Goal: Navigation & Orientation: Understand site structure

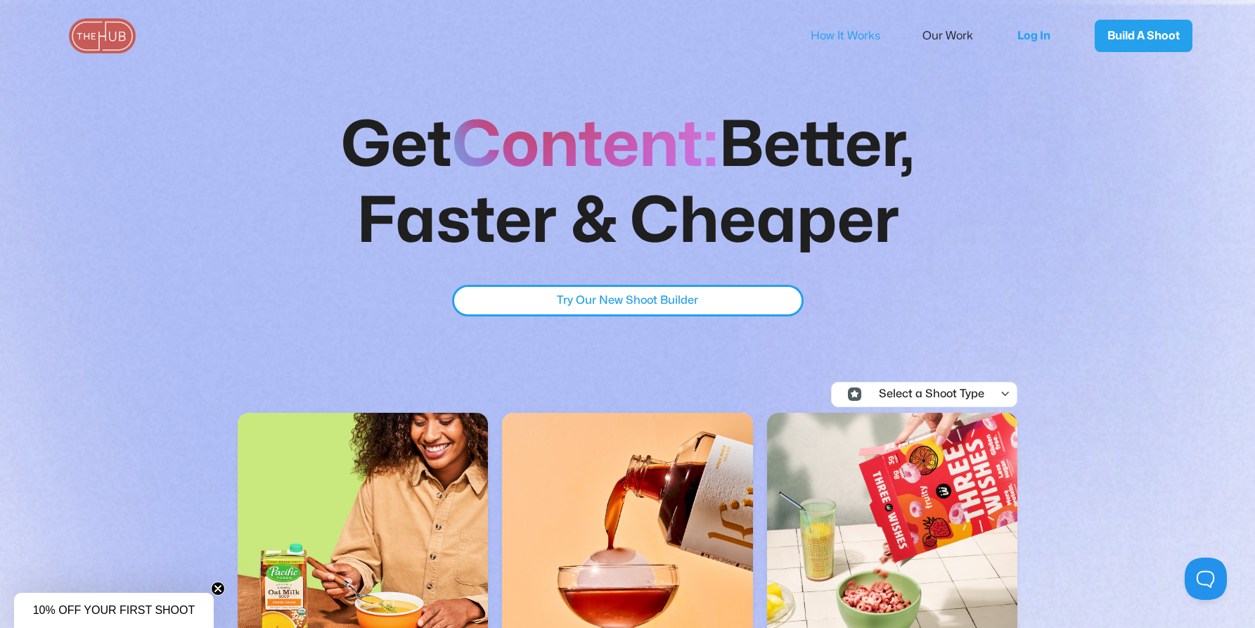
click at [859, 34] on link "How It Works" at bounding box center [855, 36] width 89 height 30
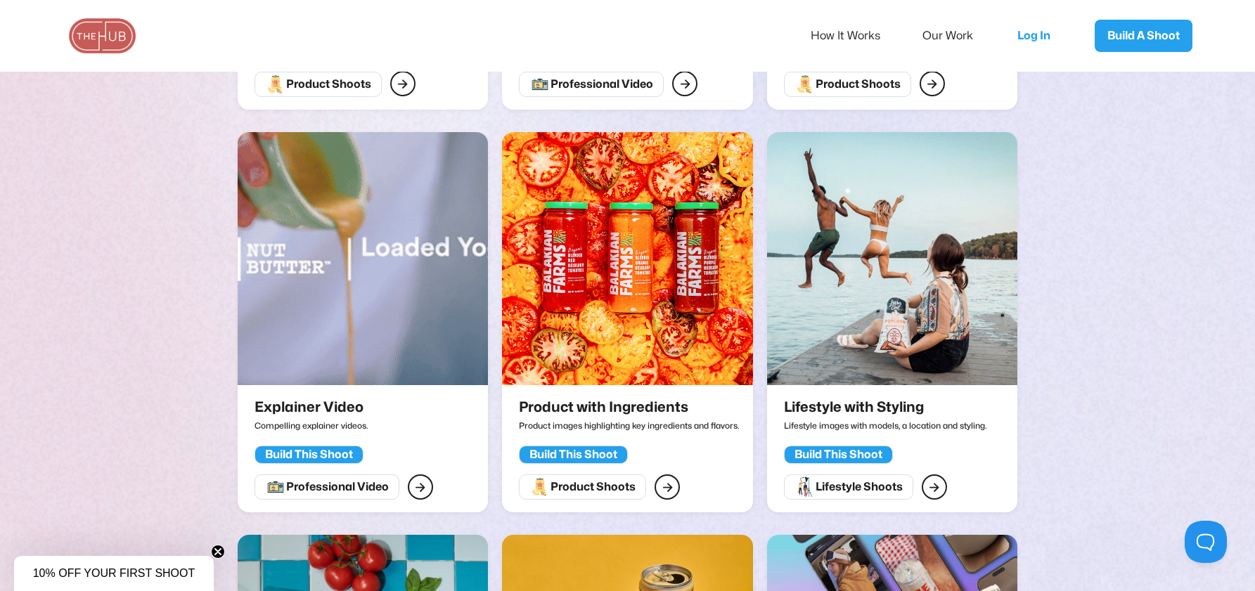
scroll to position [2549, 0]
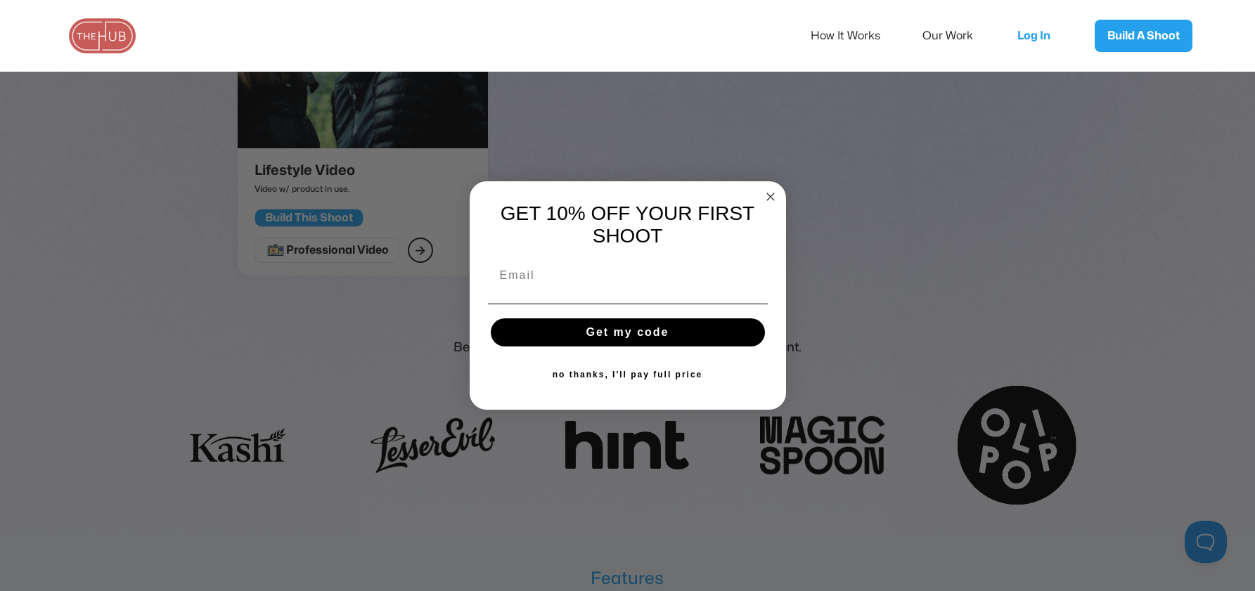
click at [767, 193] on icon "Close dialog" at bounding box center [770, 196] width 7 height 7
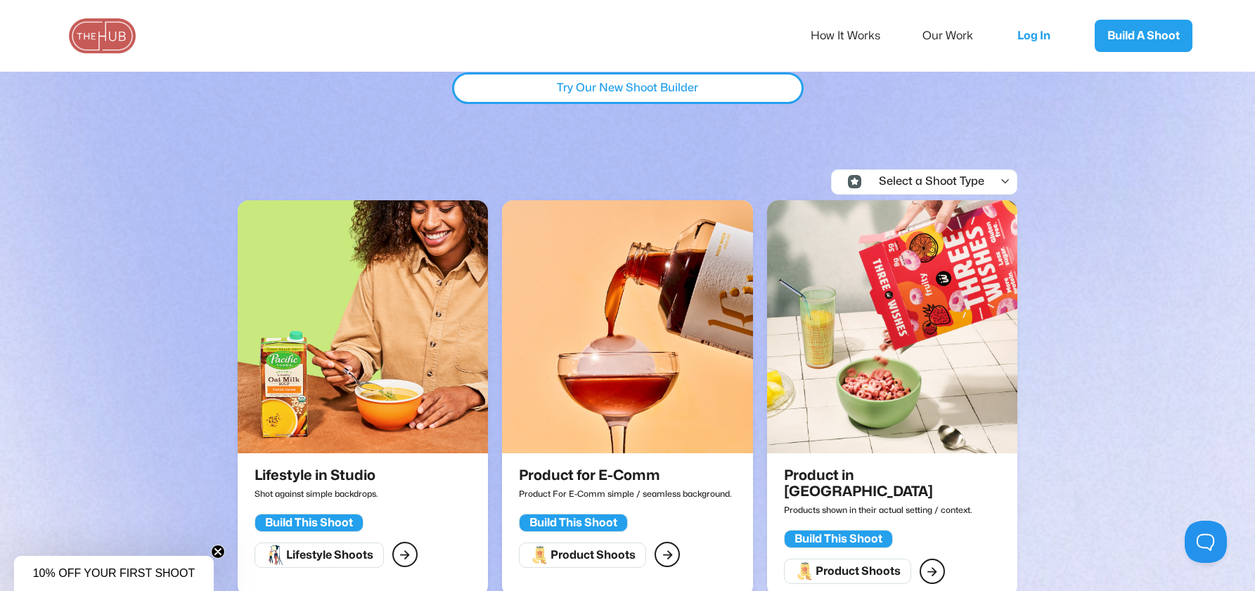
scroll to position [0, 0]
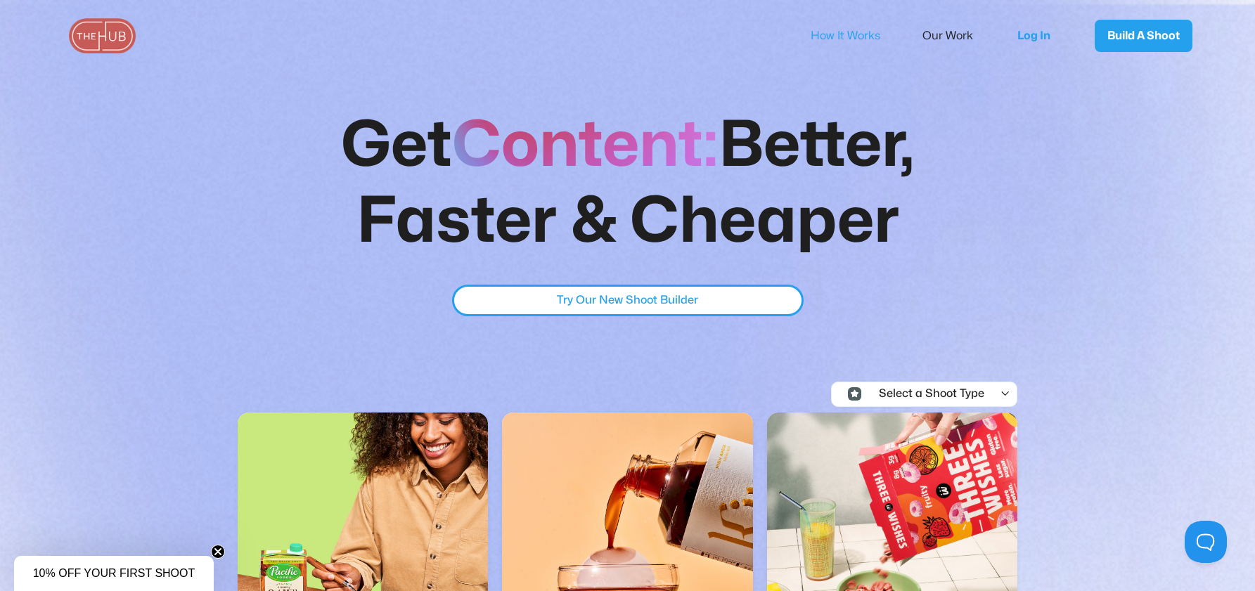
click at [852, 49] on link "How It Works" at bounding box center [855, 36] width 89 height 30
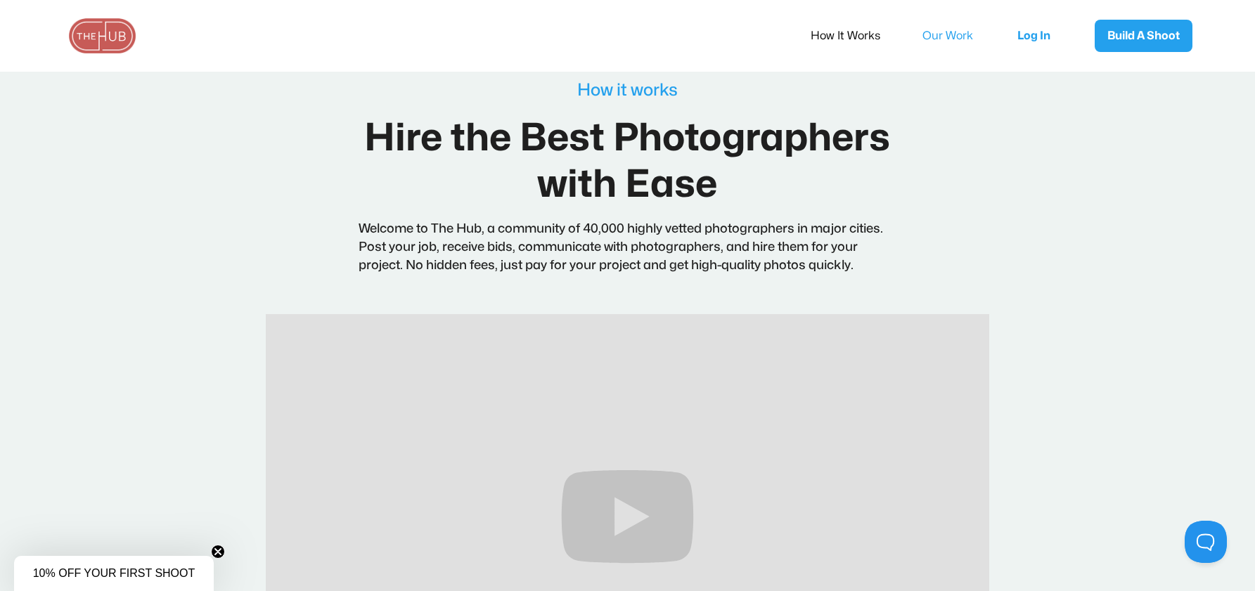
click at [955, 35] on link "Our Work" at bounding box center [957, 36] width 70 height 30
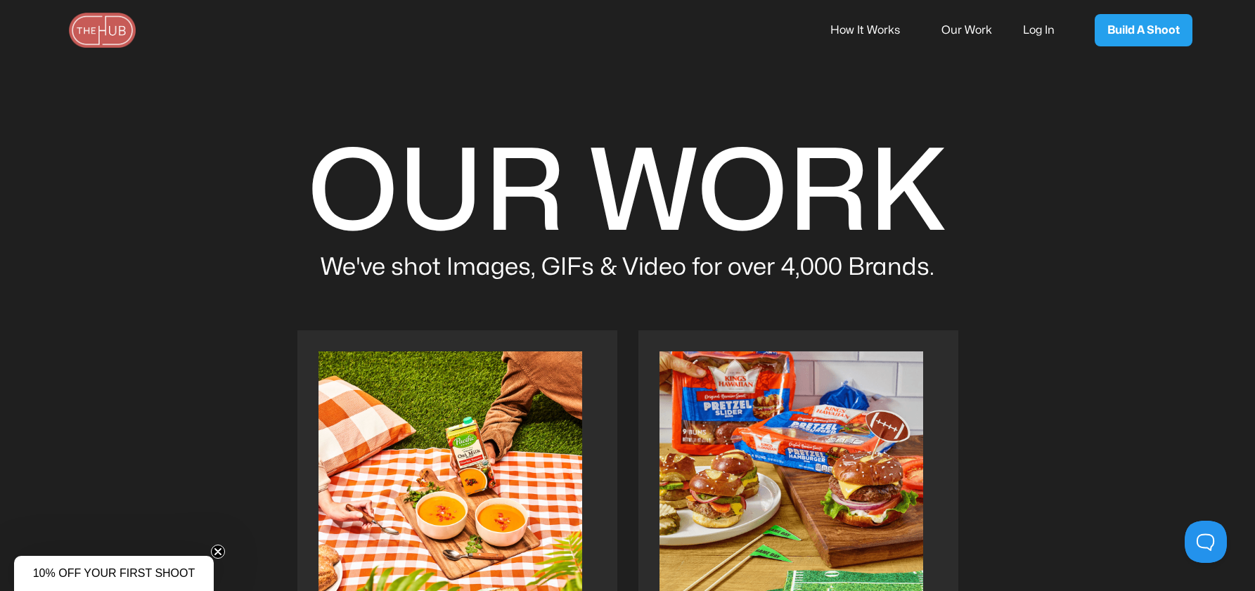
click at [120, 25] on img at bounding box center [102, 30] width 70 height 35
